Goal: Check status: Check status

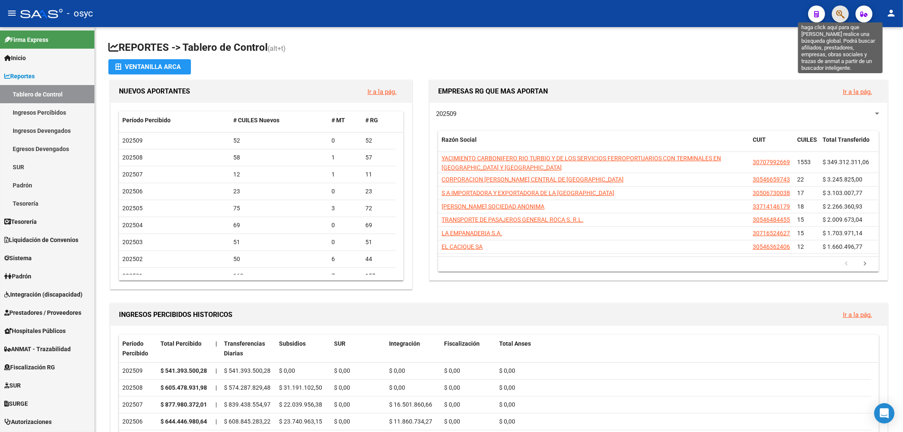
click at [842, 13] on icon "button" at bounding box center [841, 14] width 8 height 10
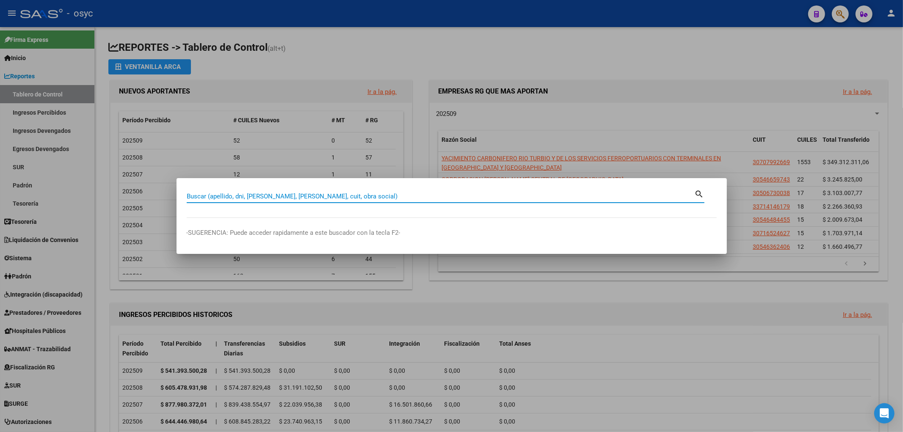
drag, startPoint x: 424, startPoint y: 200, endPoint x: 441, endPoint y: 187, distance: 20.8
click at [433, 193] on div "Buscar (apellido, dni, [PERSON_NAME], [PERSON_NAME], cuit, obra social)" at bounding box center [441, 196] width 508 height 13
type input "44378964"
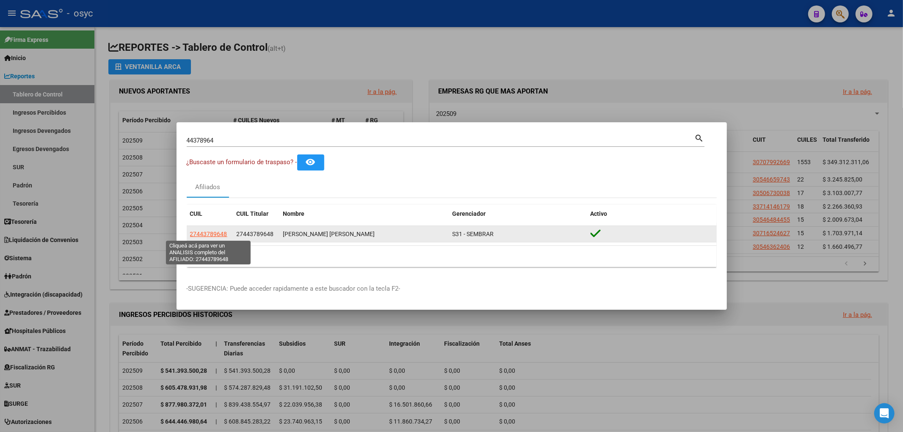
click at [202, 231] on span "27443789648" at bounding box center [208, 234] width 37 height 7
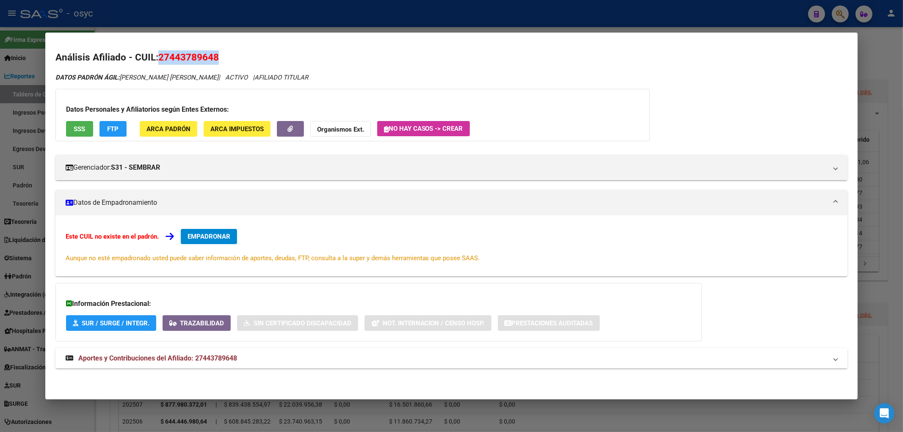
drag, startPoint x: 158, startPoint y: 56, endPoint x: 232, endPoint y: 62, distance: 74.4
click at [232, 62] on h2 "Análisis Afiliado - CUIL: 27443789648" at bounding box center [451, 57] width 793 height 14
copy span "27443789648"
click at [109, 130] on span "FTP" at bounding box center [112, 129] width 11 height 8
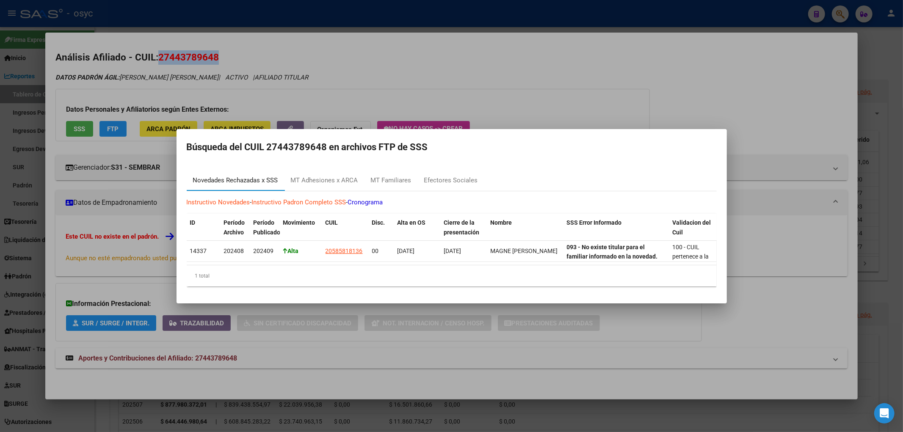
click at [214, 183] on div "Novedades Rechazadas x SSS" at bounding box center [236, 181] width 98 height 20
click at [302, 176] on div "MT Adhesiones x ARCA" at bounding box center [324, 181] width 67 height 10
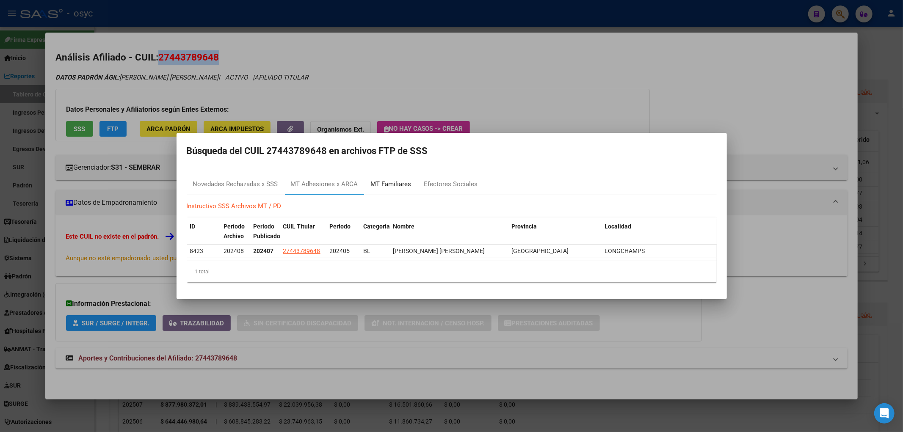
click at [392, 180] on div "MT Familiares" at bounding box center [391, 185] width 41 height 10
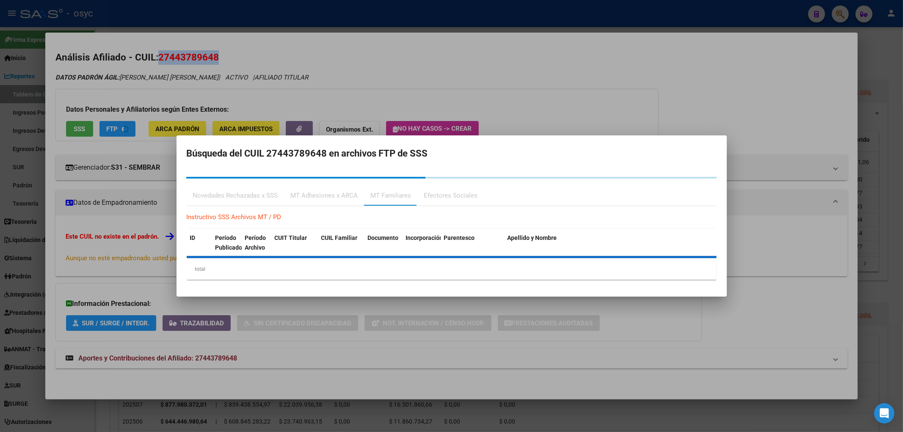
click at [446, 193] on div "Efectores Sociales" at bounding box center [451, 196] width 54 height 10
